Goal: Book appointment/travel/reservation

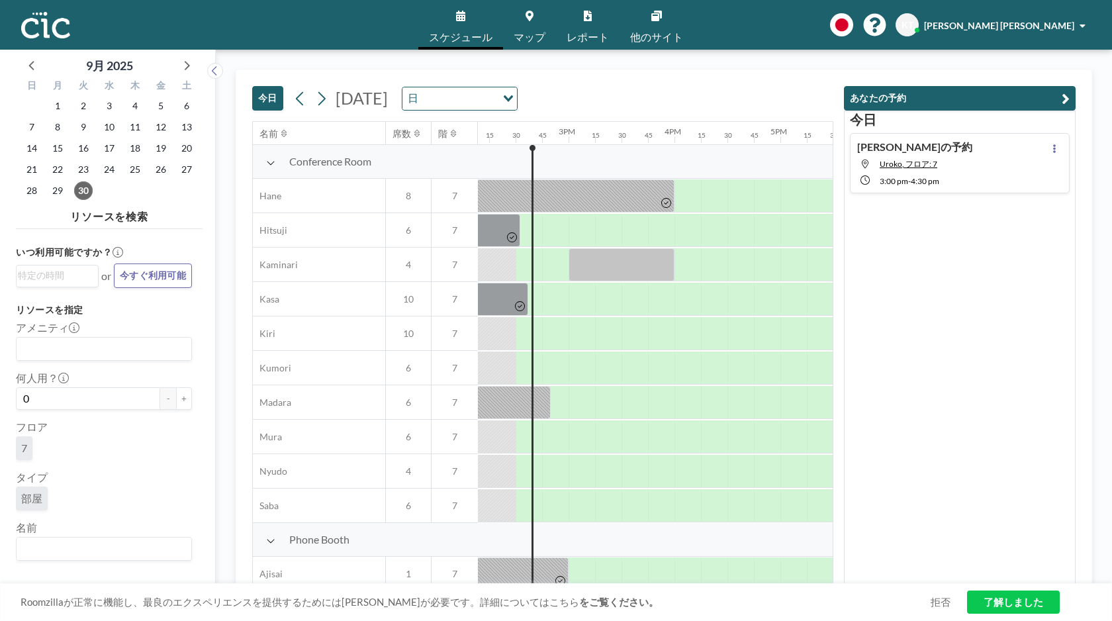
scroll to position [0, 1510]
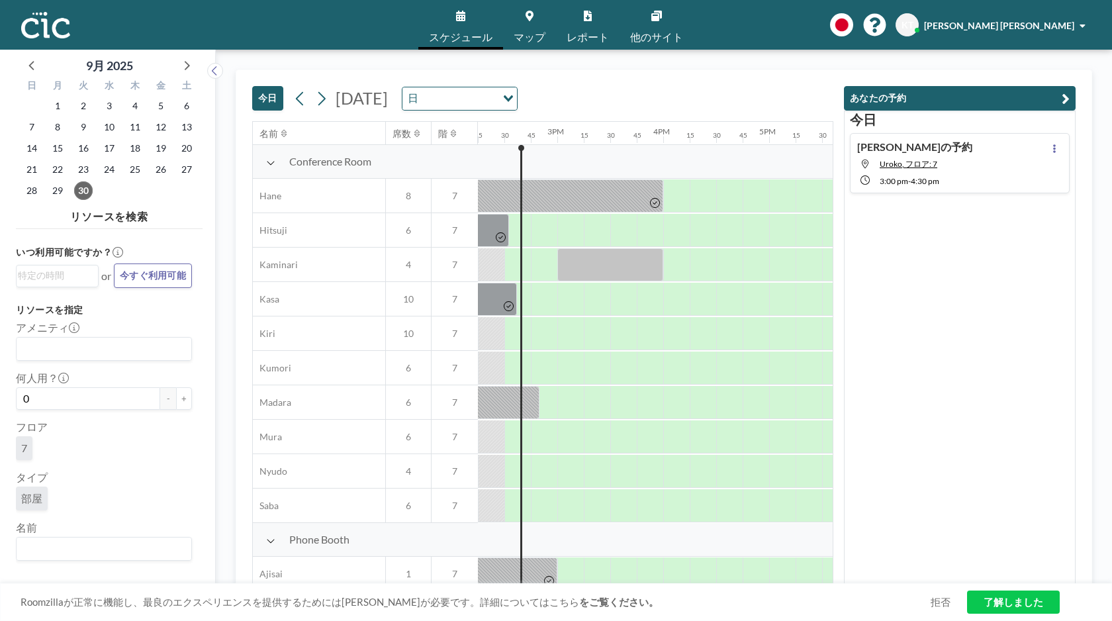
click at [1027, 599] on link "了解しました" at bounding box center [1013, 602] width 93 height 23
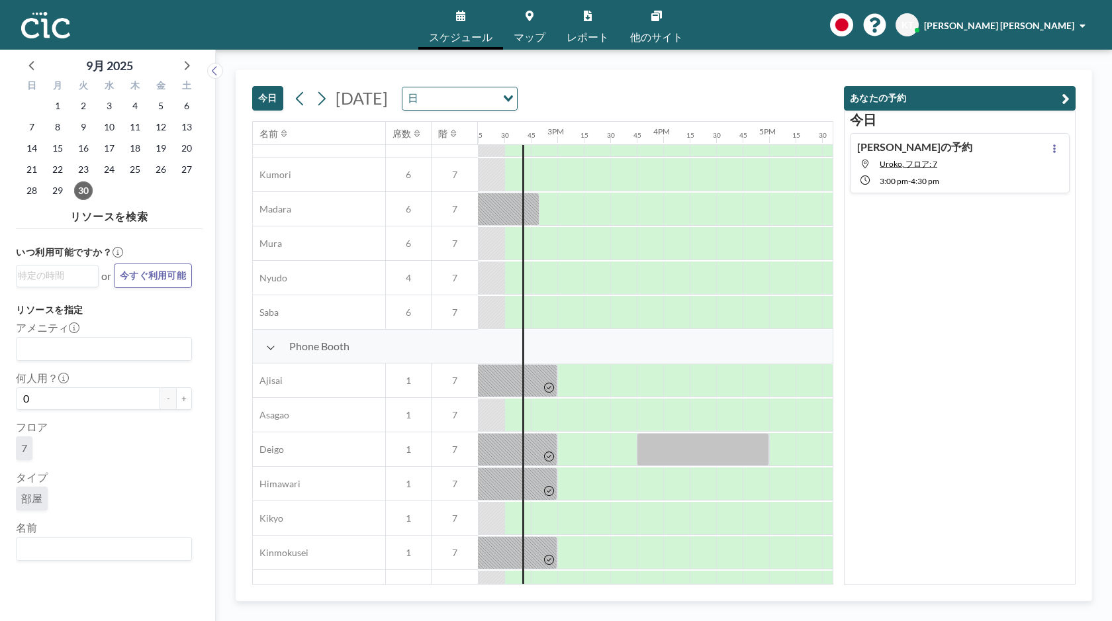
scroll to position [800, 1510]
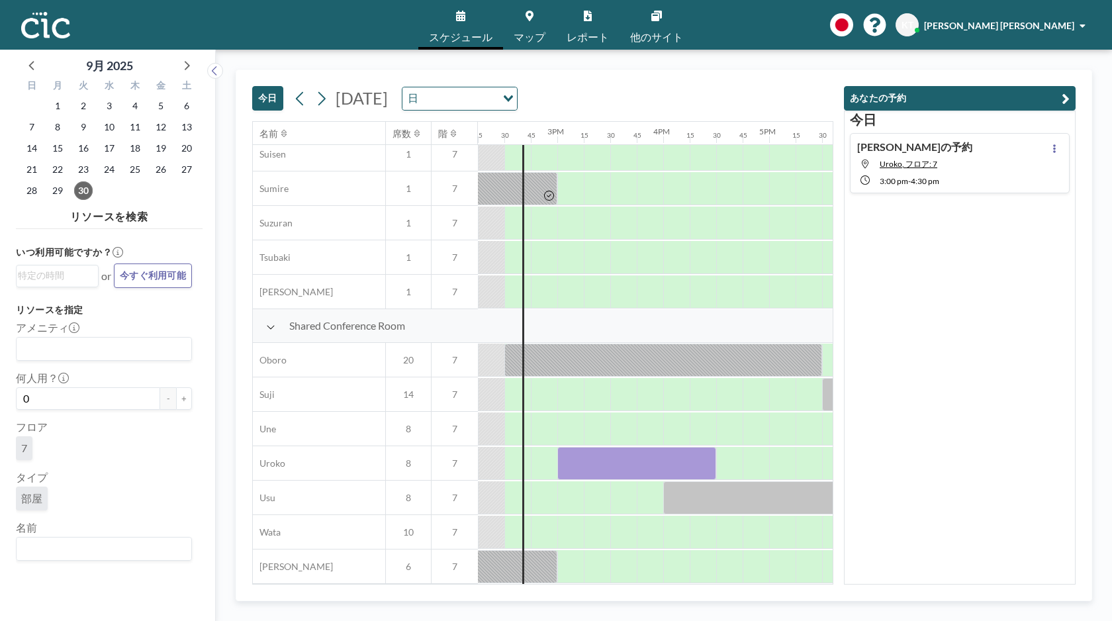
click at [345, 329] on span "Shared Conference Room" at bounding box center [347, 325] width 116 height 13
click at [272, 328] on icon at bounding box center [270, 327] width 9 height 11
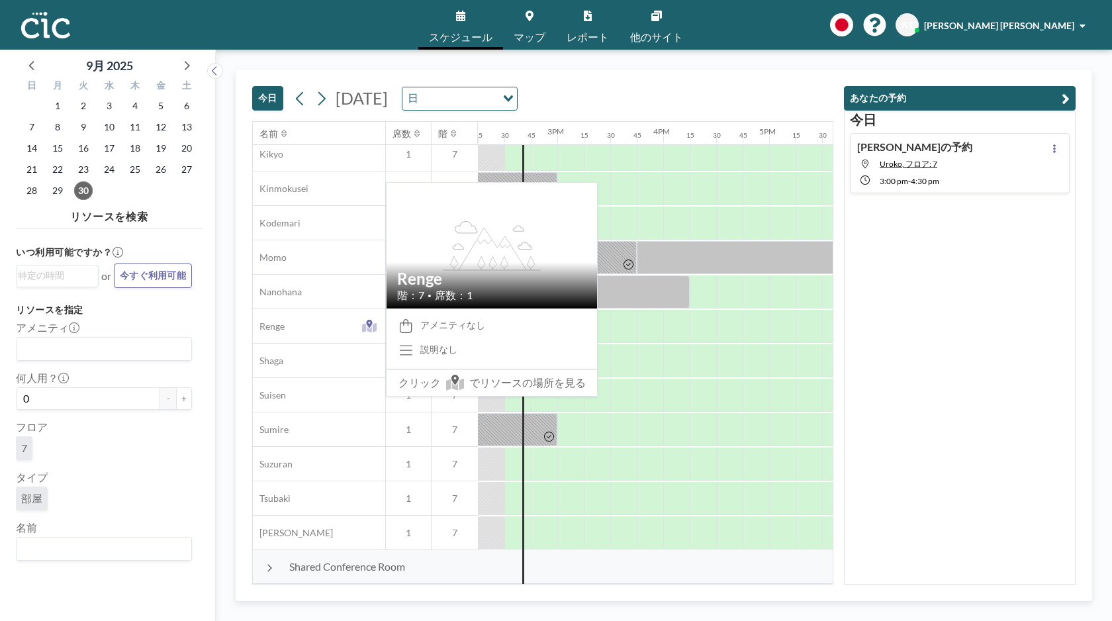
scroll to position [559, 1510]
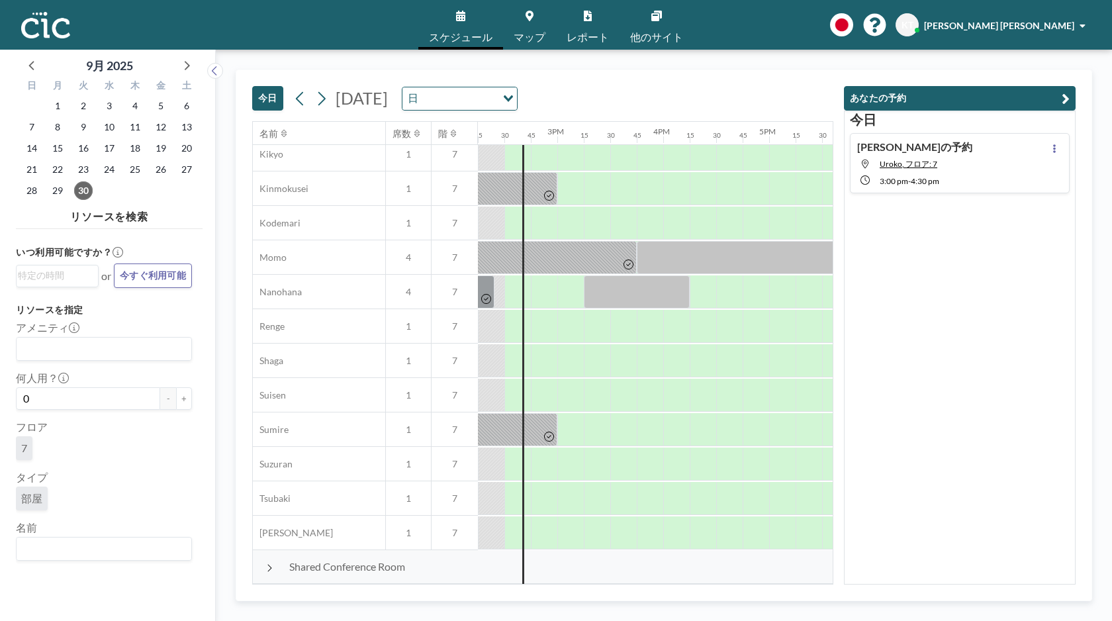
click at [269, 567] on icon at bounding box center [269, 568] width 7 height 11
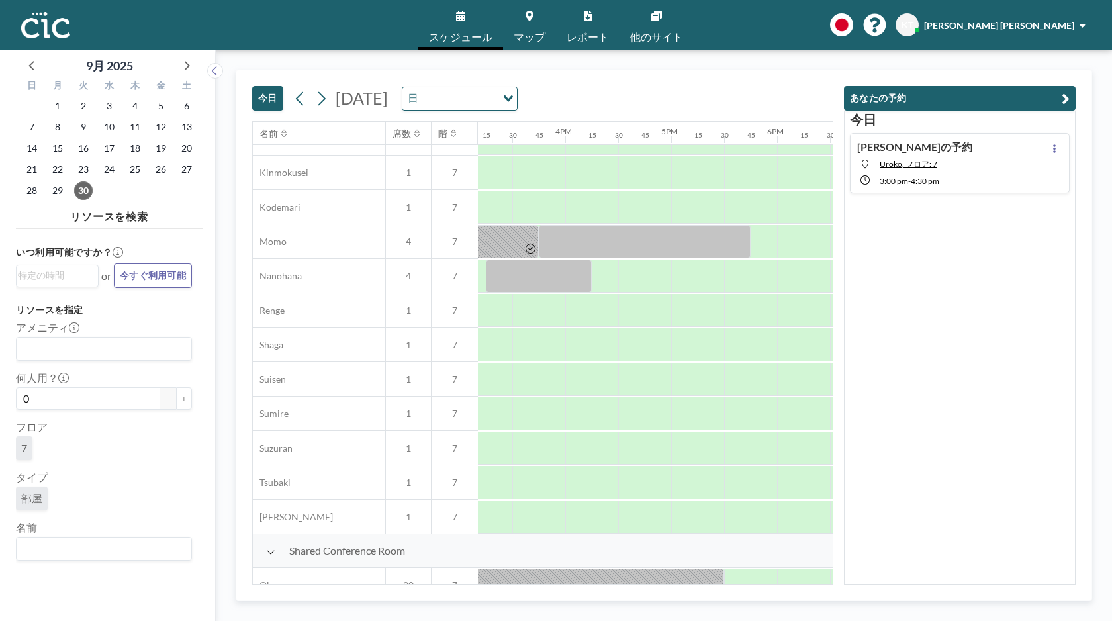
scroll to position [690, 1608]
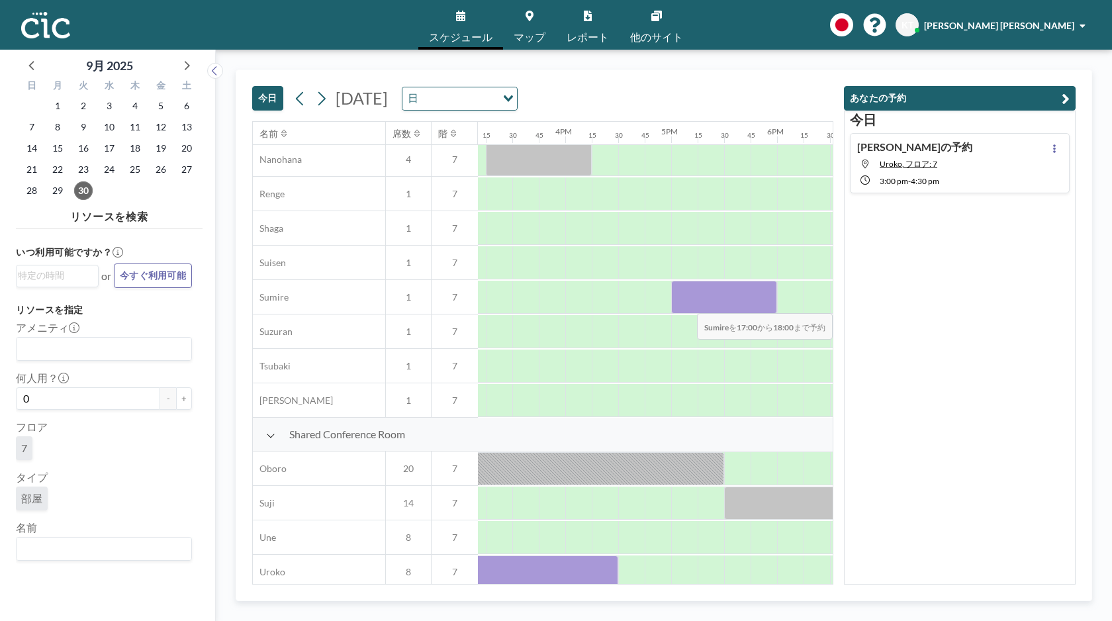
drag, startPoint x: 680, startPoint y: 302, endPoint x: 764, endPoint y: 305, distance: 84.1
click at [764, 305] on div at bounding box center [724, 297] width 106 height 33
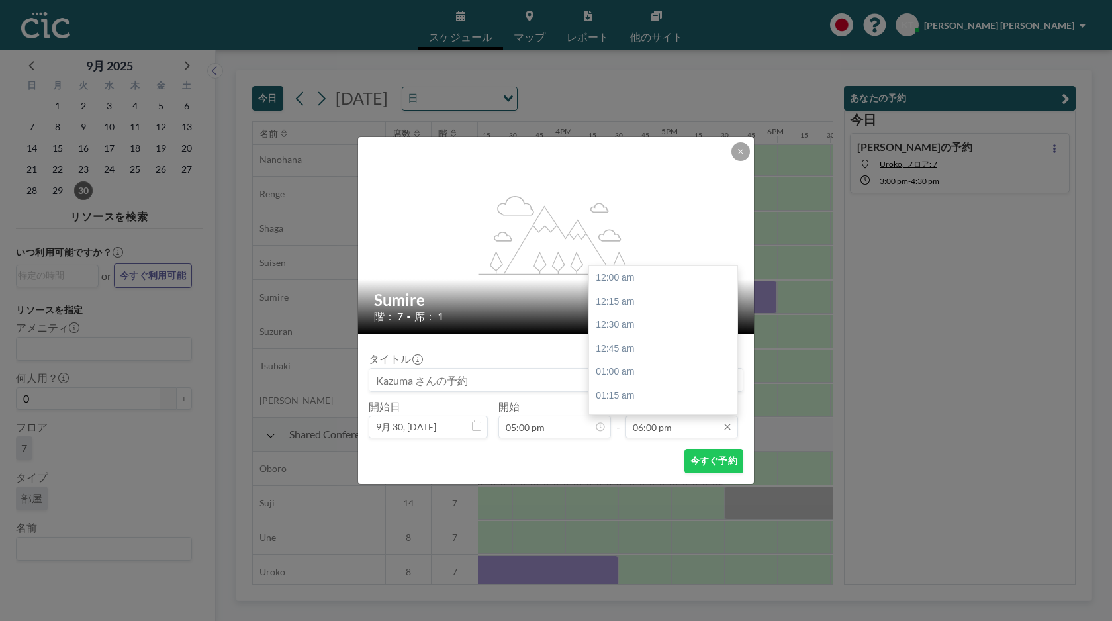
scroll to position [1697, 0]
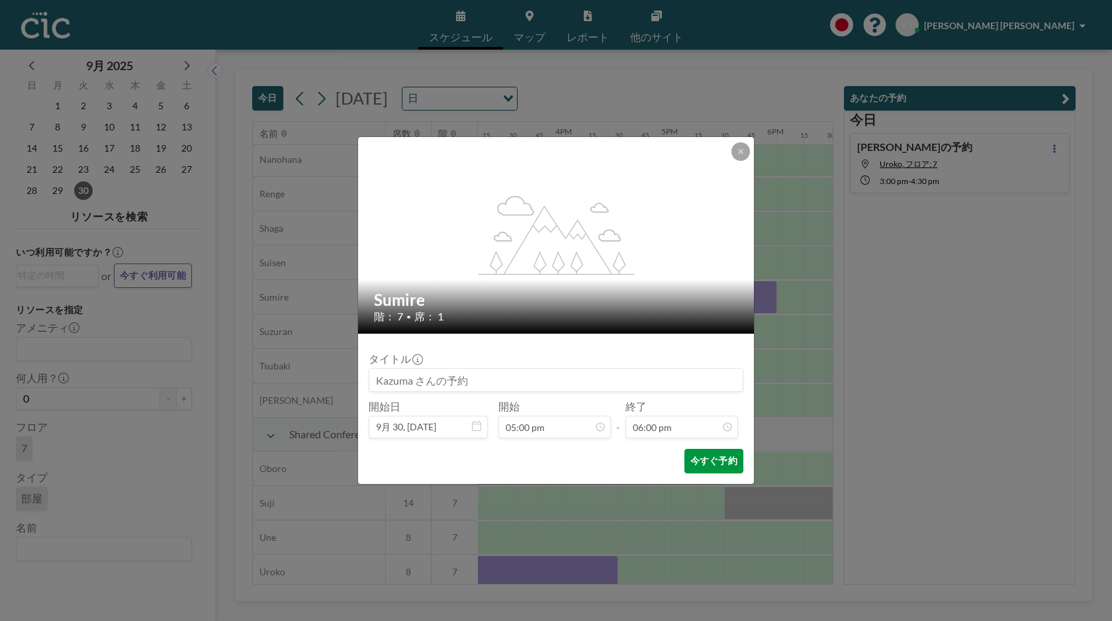
click at [703, 451] on button "今すぐ予約" at bounding box center [714, 461] width 59 height 24
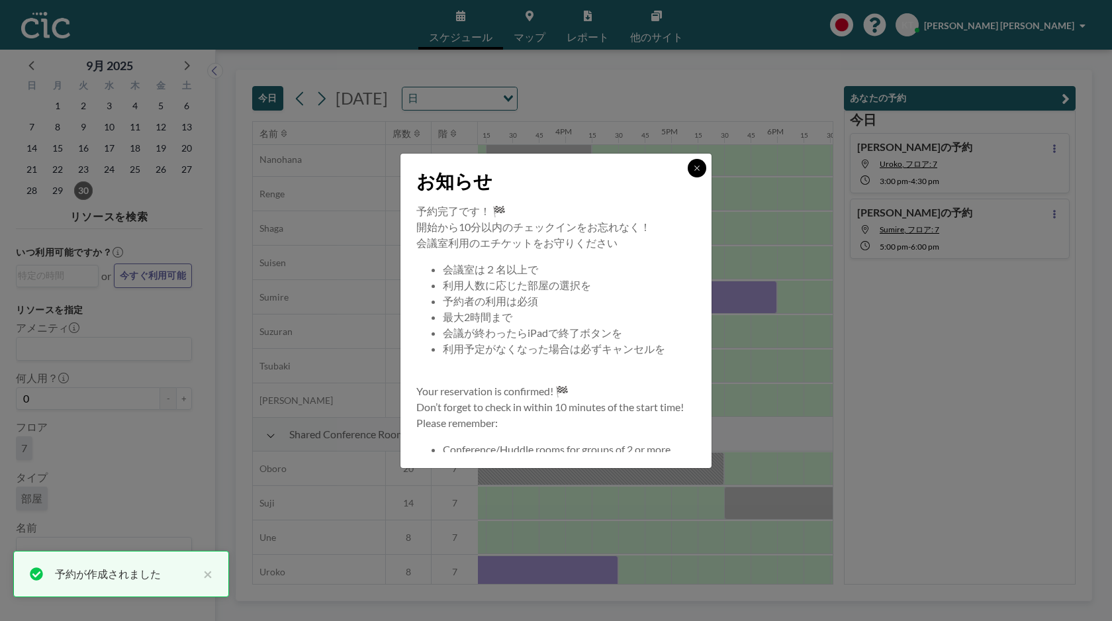
click at [700, 173] on button at bounding box center [697, 168] width 19 height 19
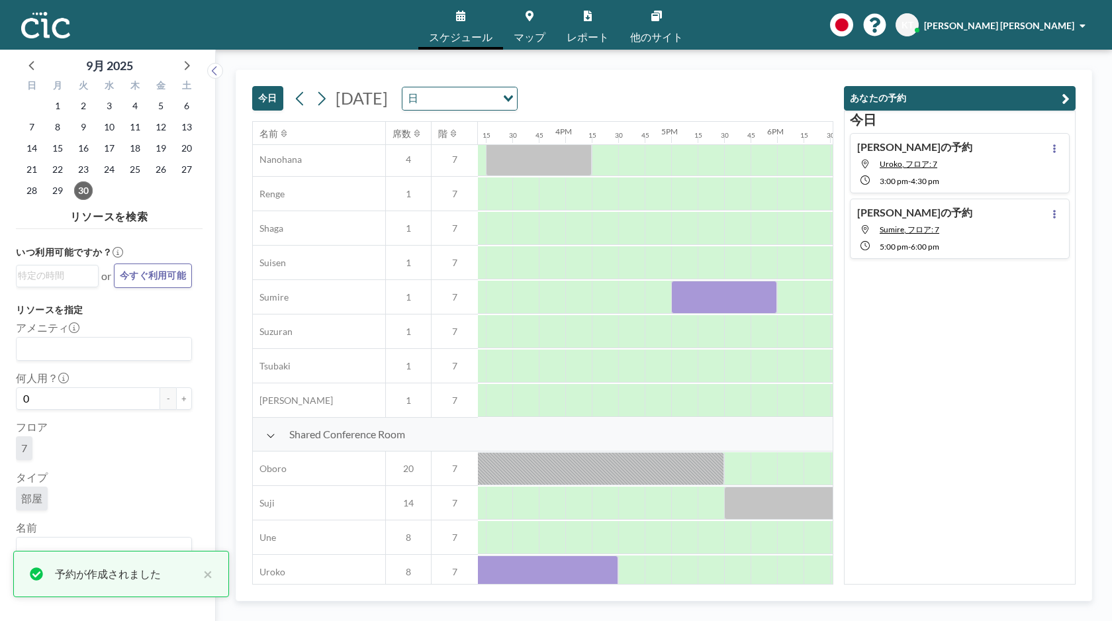
click at [715, 91] on div "[DATE] [DATE] 日 Loading..." at bounding box center [542, 95] width 581 height 51
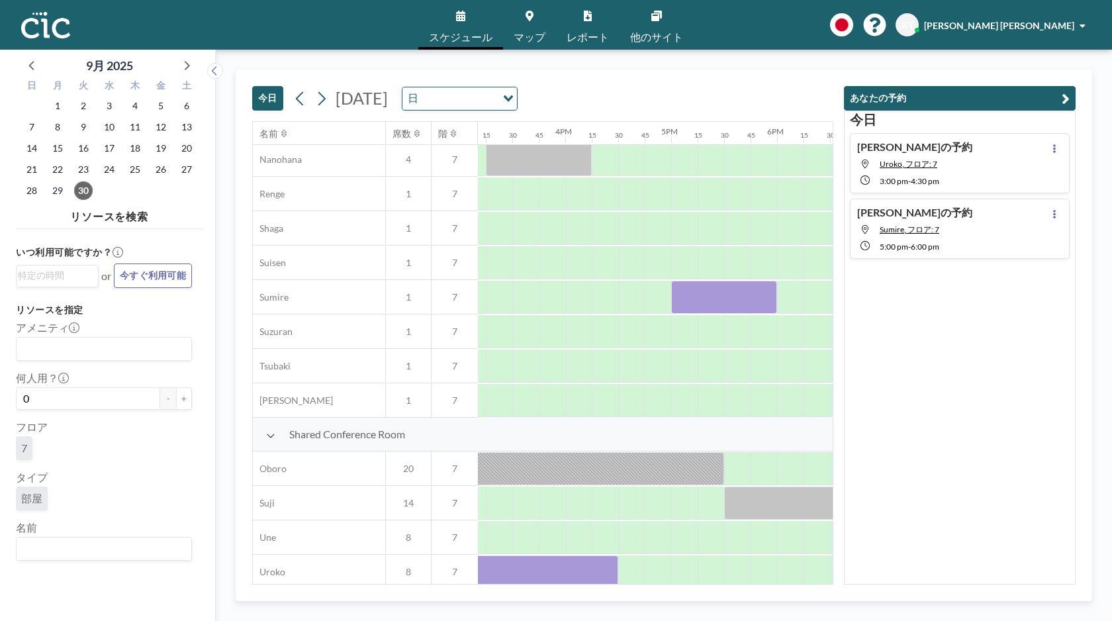
click at [322, 34] on div "スケジュール マップ レポート 他のサイト English Polski 日本語 Española KT [PERSON_NAME] [PERSON_NAME]" at bounding box center [556, 25] width 1112 height 50
click at [324, 23] on div "スケジュール マップ レポート 他のサイト English Polski 日本語 Española KT [PERSON_NAME] [PERSON_NAME]" at bounding box center [556, 25] width 1112 height 50
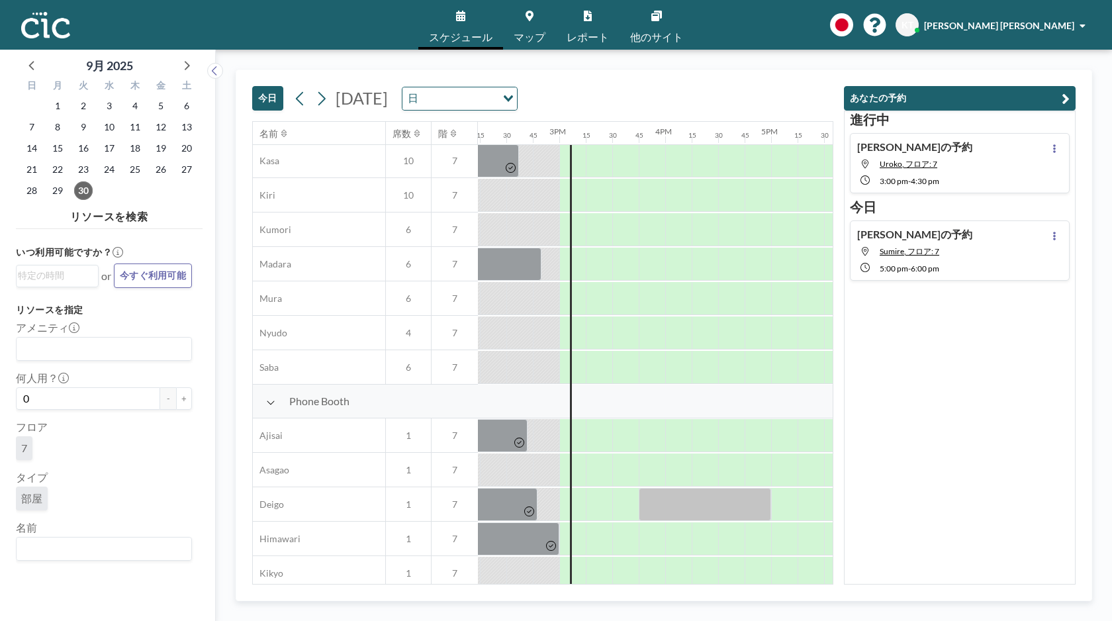
scroll to position [0, 1508]
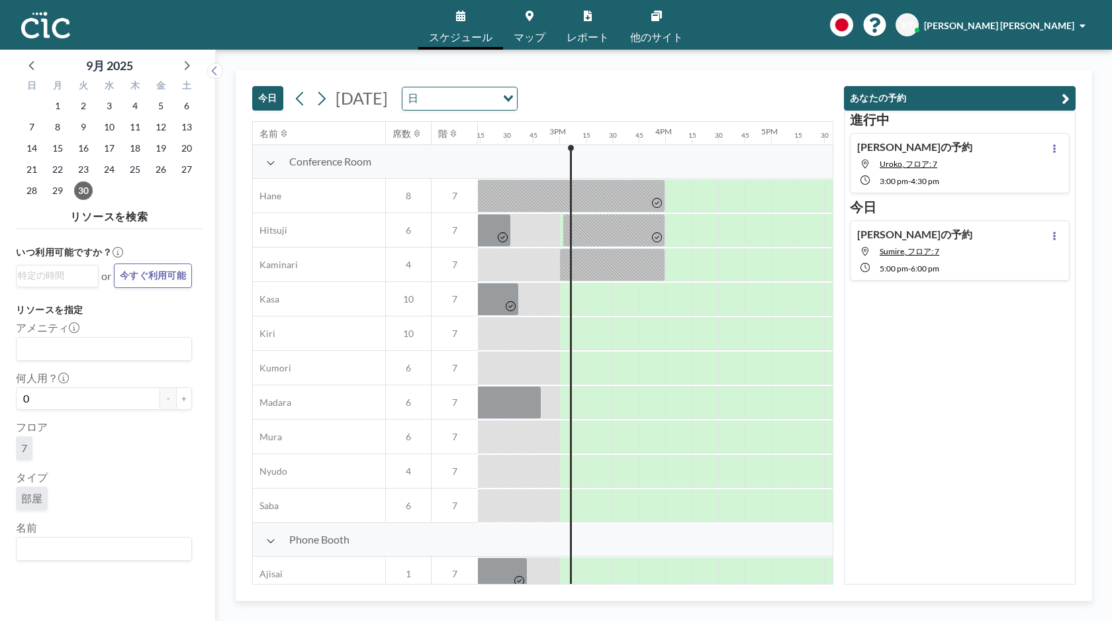
click at [732, 60] on div "[DATE] [DATE] 日 Loading... 名前 席数 階 12AM 15 30 45 1AM 15 30 45 2AM 15 30 45 3AM …" at bounding box center [664, 335] width 896 height 571
